Goal: Find specific page/section: Find specific page/section

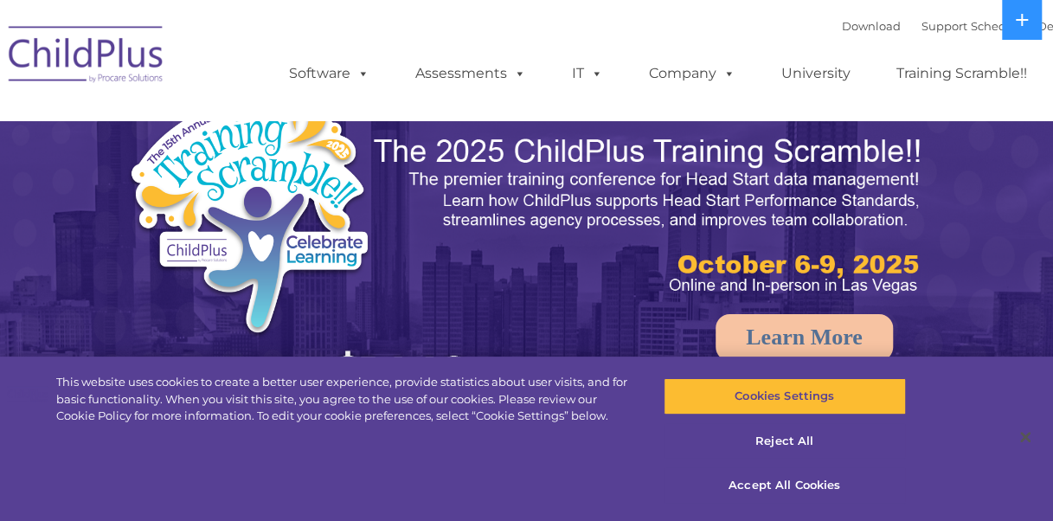
select select "MEDIUM"
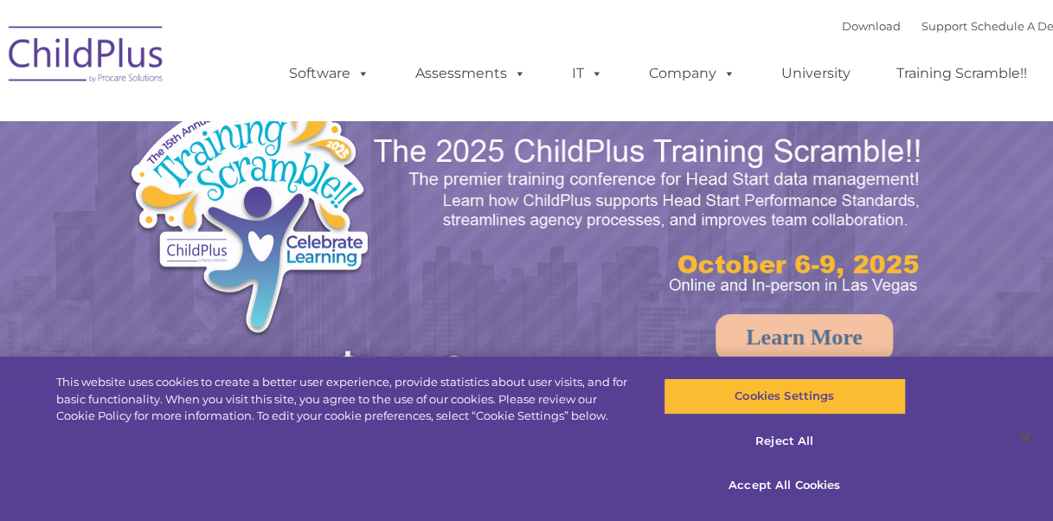
select select "MEDIUM"
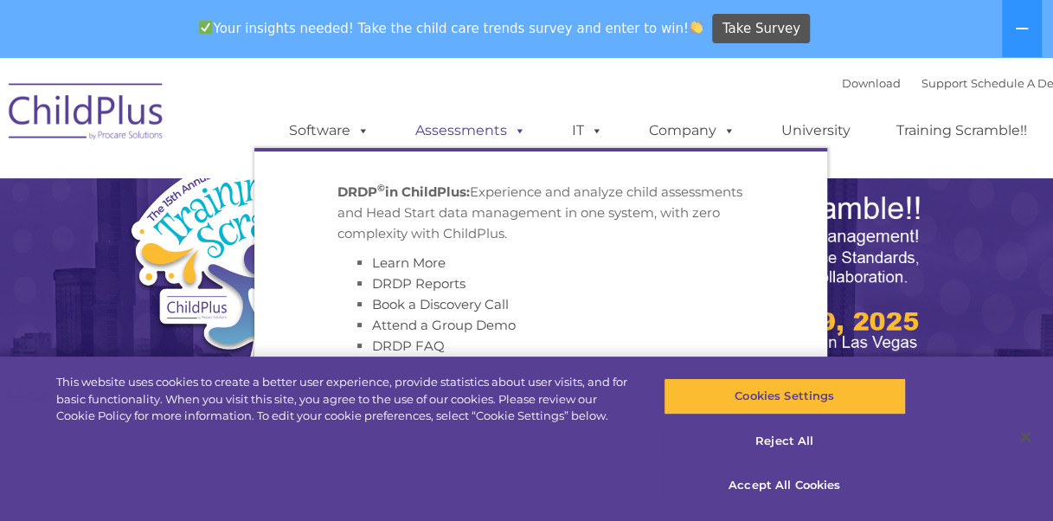
click at [509, 128] on span at bounding box center [516, 130] width 19 height 16
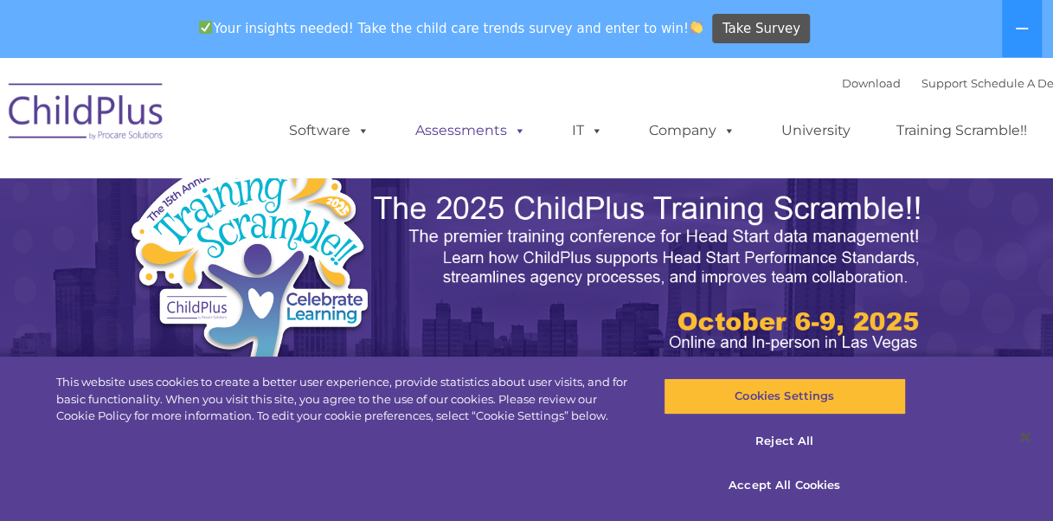
click at [519, 130] on span at bounding box center [516, 130] width 19 height 16
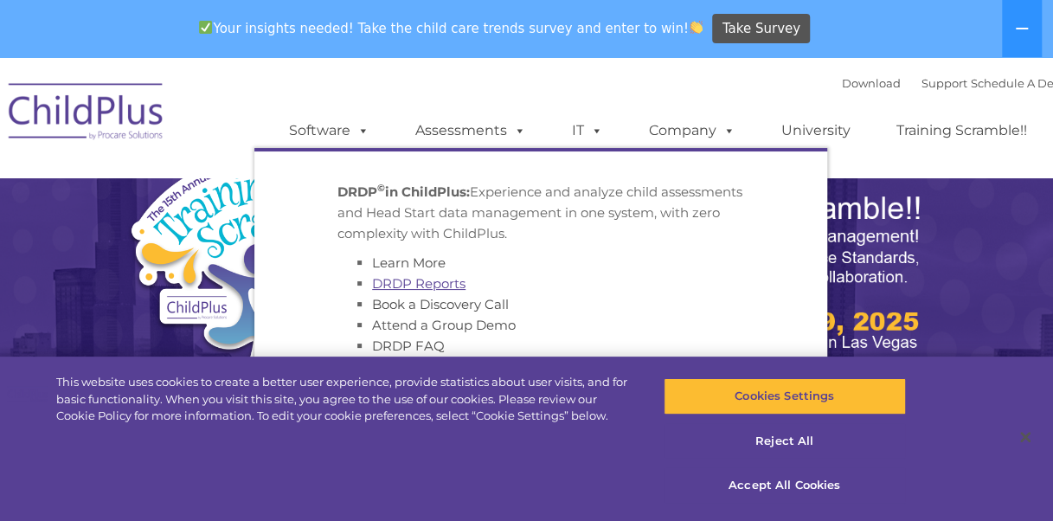
click at [441, 282] on link "DRDP Reports" at bounding box center [418, 283] width 93 height 16
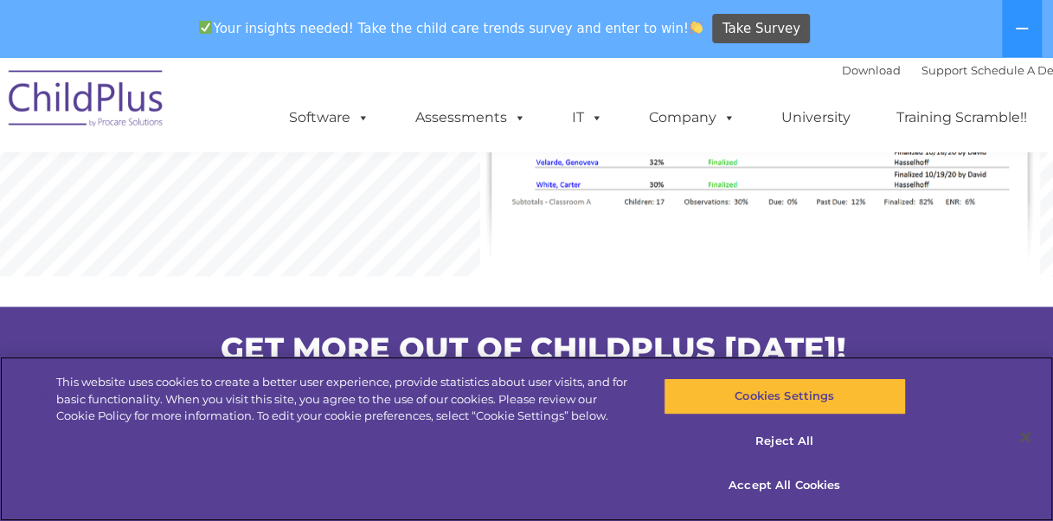
scroll to position [1515, 0]
